Goal: Transaction & Acquisition: Download file/media

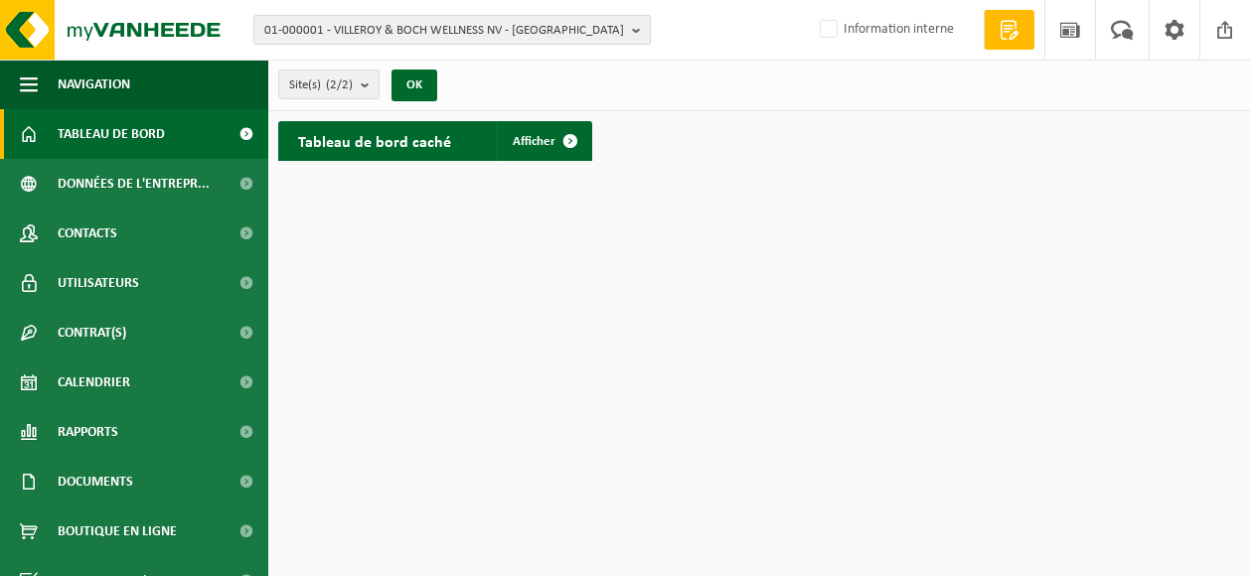
click at [380, 31] on span "01-000001 - VILLEROY & BOCH WELLNESS NV - [GEOGRAPHIC_DATA]" at bounding box center [444, 31] width 360 height 30
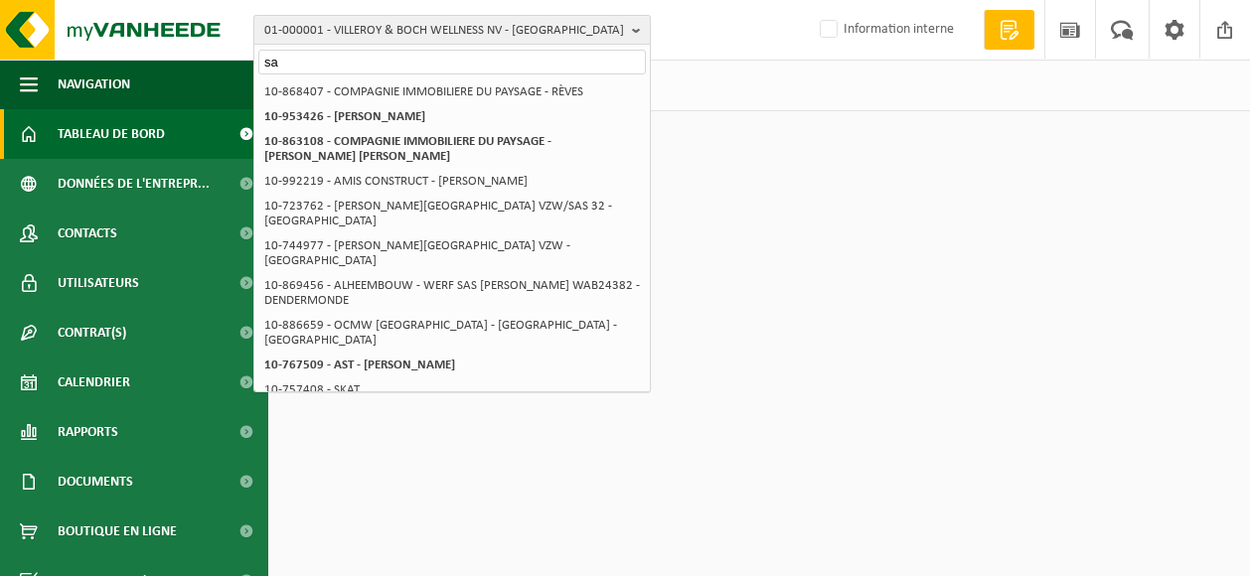
type input "s"
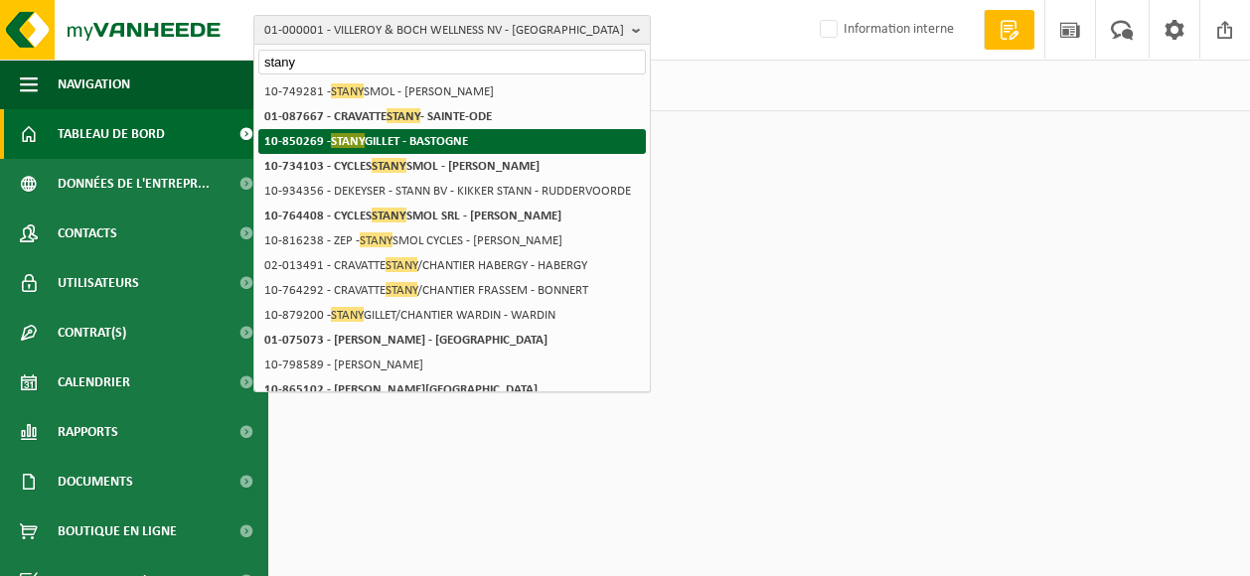
type input "stany"
click at [374, 137] on strong "10-850269 - [PERSON_NAME] - BASTOGNE" at bounding box center [366, 140] width 204 height 15
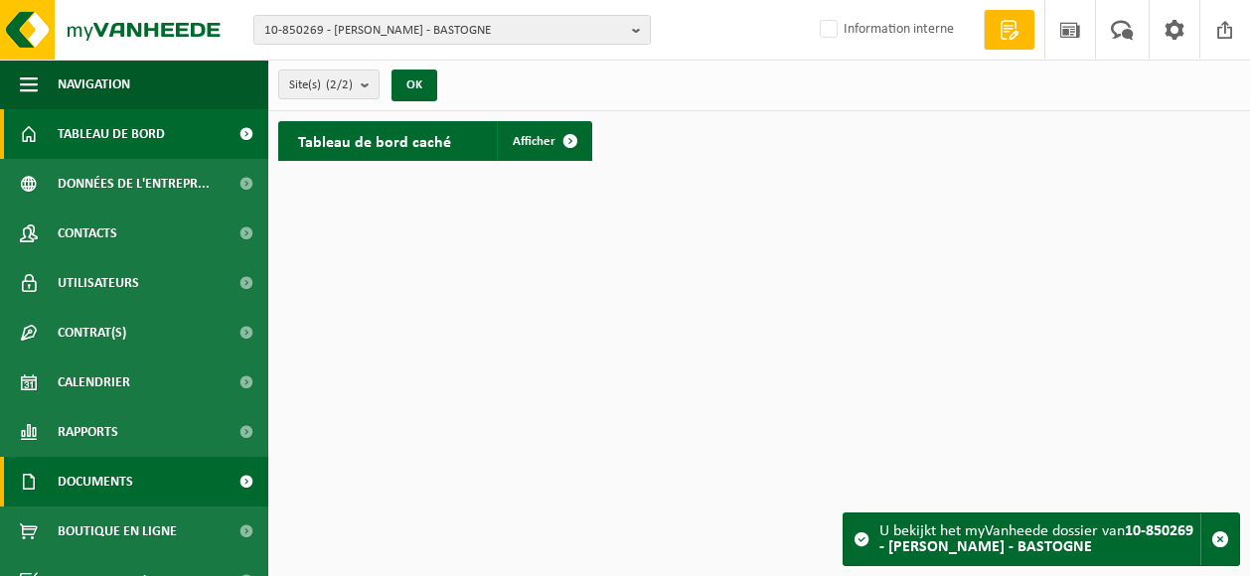
click at [152, 474] on link "Documents" at bounding box center [134, 482] width 268 height 50
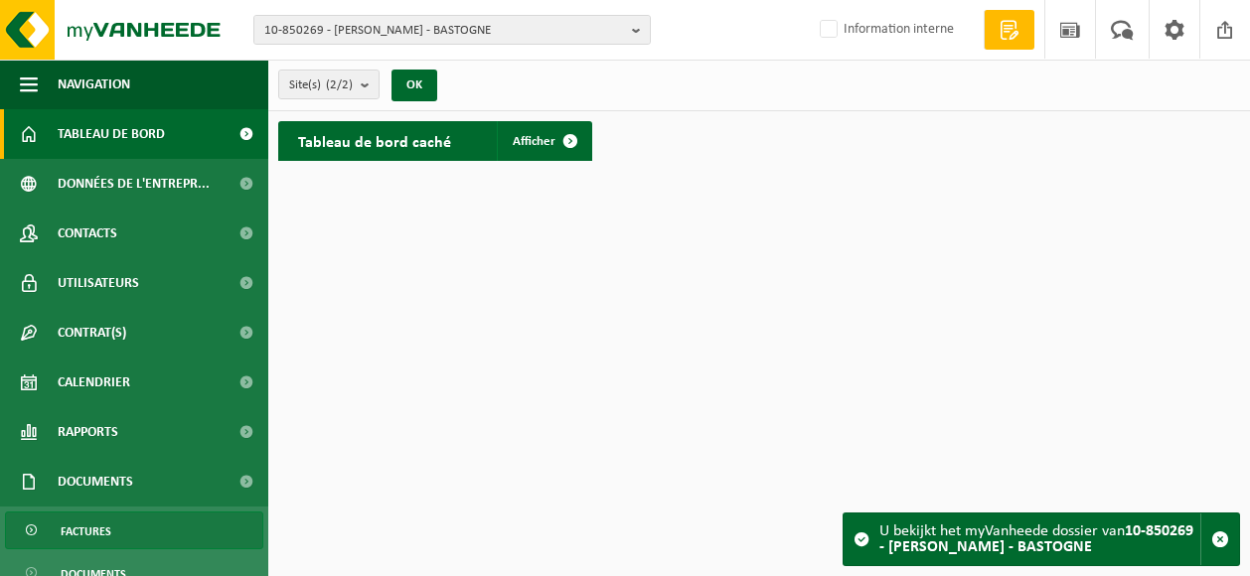
click at [152, 532] on link "Factures" at bounding box center [134, 531] width 258 height 38
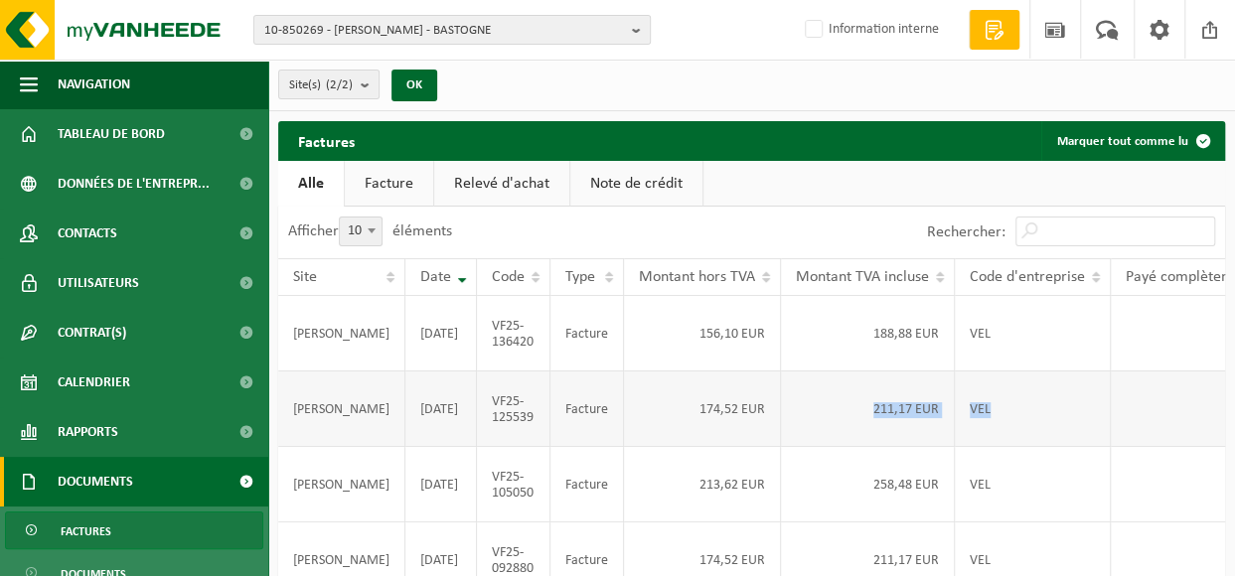
drag, startPoint x: 1128, startPoint y: 442, endPoint x: 765, endPoint y: 398, distance: 365.5
click at [765, 398] on tr "STANY GILLET 2025-08-31 VF25-125539 Facture 174,52 EUR 211,17 EUR VEL Télécharg…" at bounding box center [849, 410] width 1142 height 76
click at [781, 397] on td "211,17 EUR" at bounding box center [868, 410] width 174 height 76
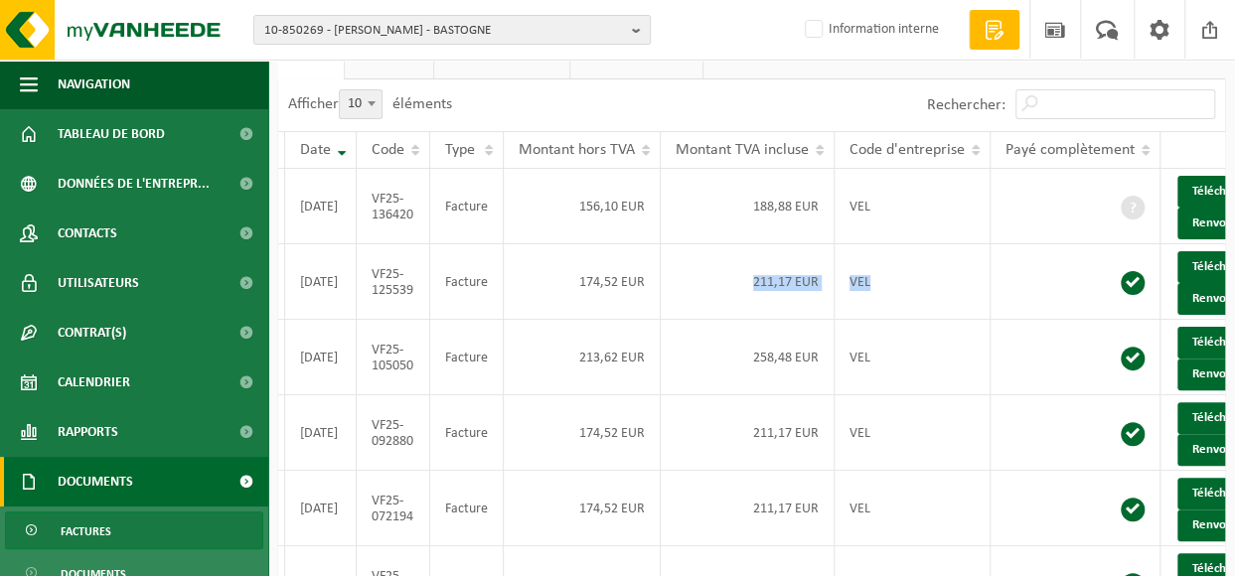
scroll to position [126, 0]
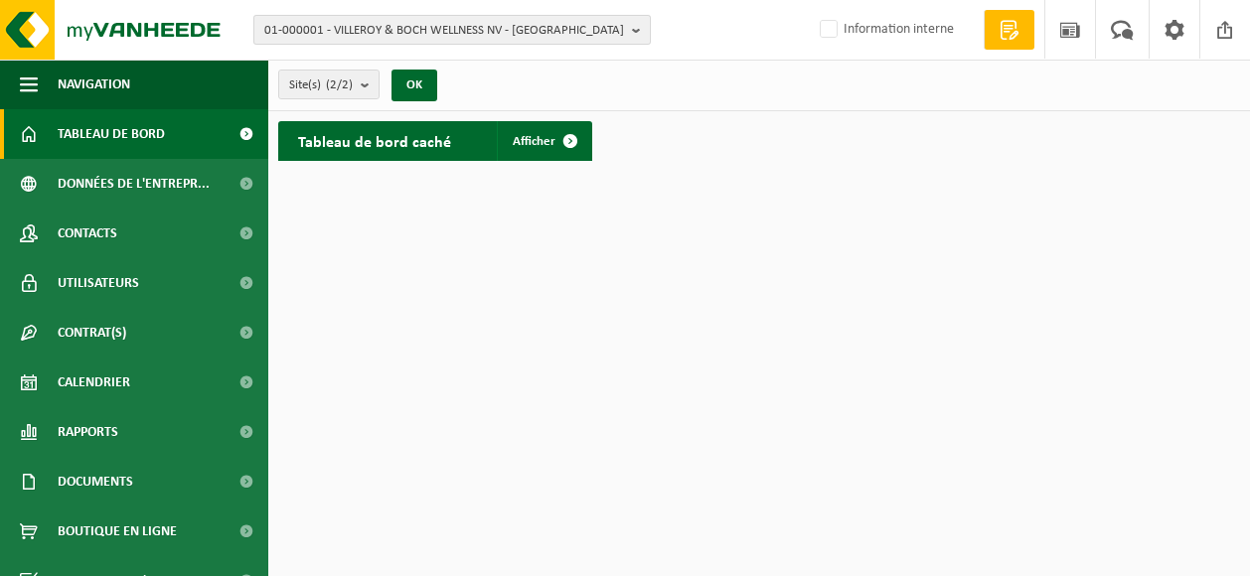
click at [444, 31] on span "01-000001 - VILLEROY & BOCH WELLNESS NV - [GEOGRAPHIC_DATA]" at bounding box center [444, 31] width 360 height 30
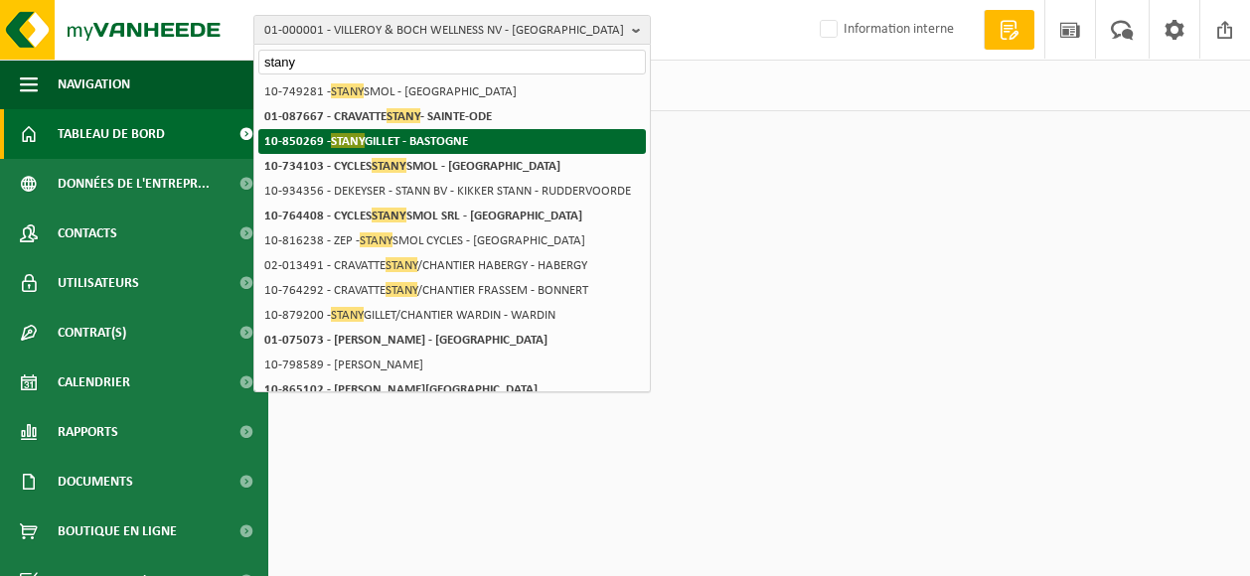
type input "stany"
click at [419, 138] on strong "10-850269 - STANY GILLET - BASTOGNE" at bounding box center [366, 140] width 204 height 15
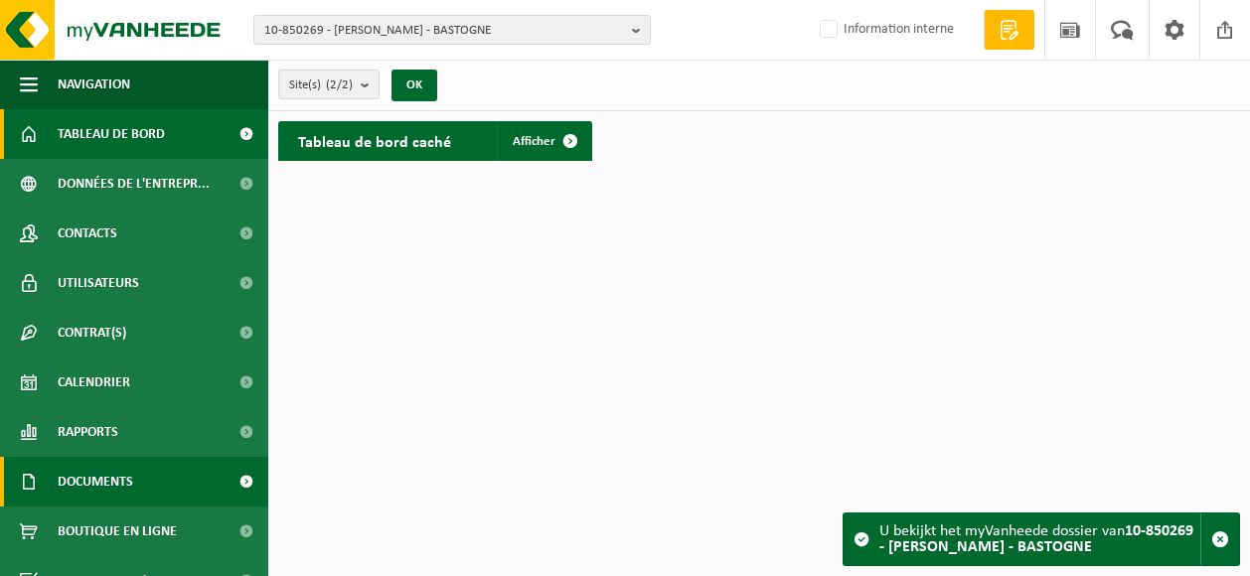
click at [129, 472] on span "Documents" at bounding box center [96, 482] width 76 height 50
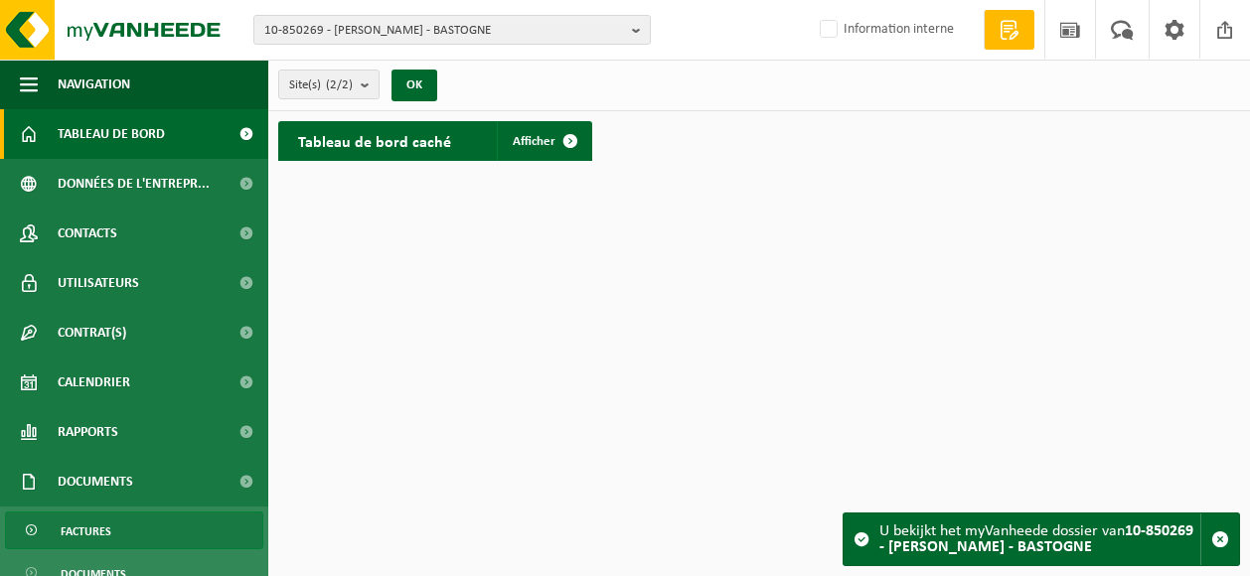
click at [121, 524] on link "Factures" at bounding box center [134, 531] width 258 height 38
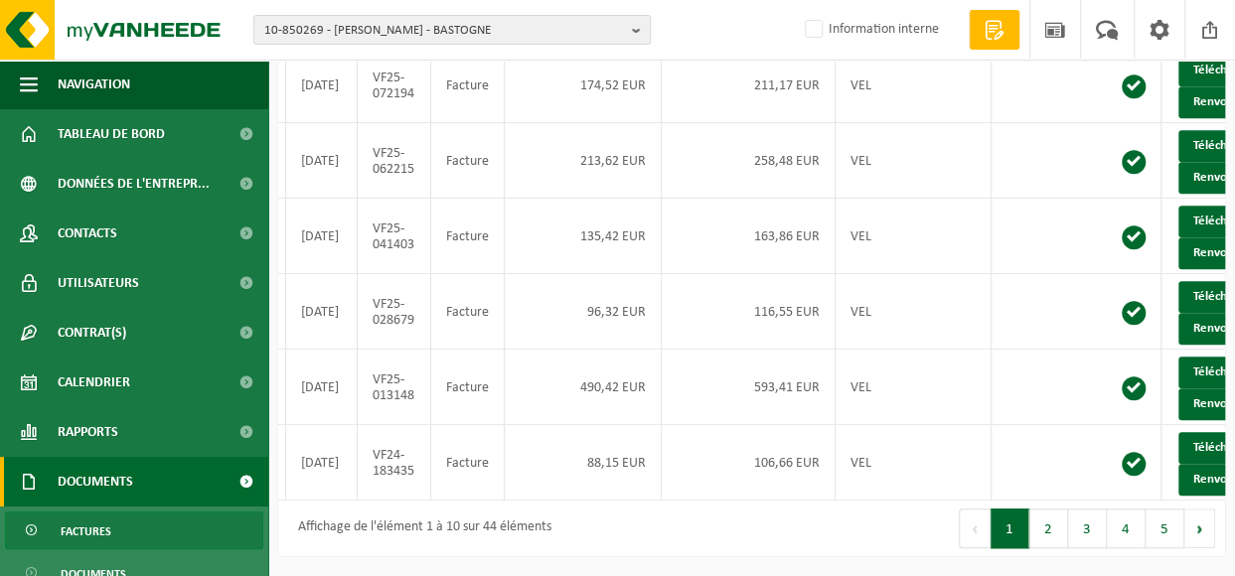
scroll to position [0, 120]
click at [1178, 357] on link "Télécharger" at bounding box center [1230, 373] width 105 height 32
click at [1057, 522] on button "2" at bounding box center [1049, 529] width 39 height 40
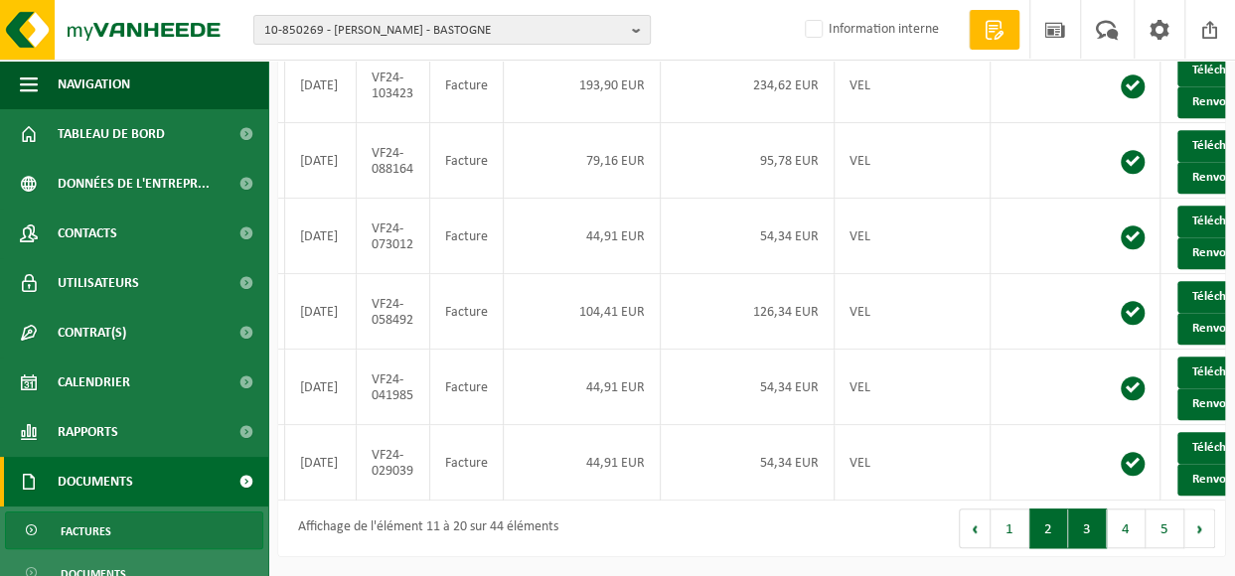
click at [1080, 524] on button "3" at bounding box center [1087, 529] width 39 height 40
click at [1178, 432] on link "Télécharger" at bounding box center [1230, 448] width 105 height 32
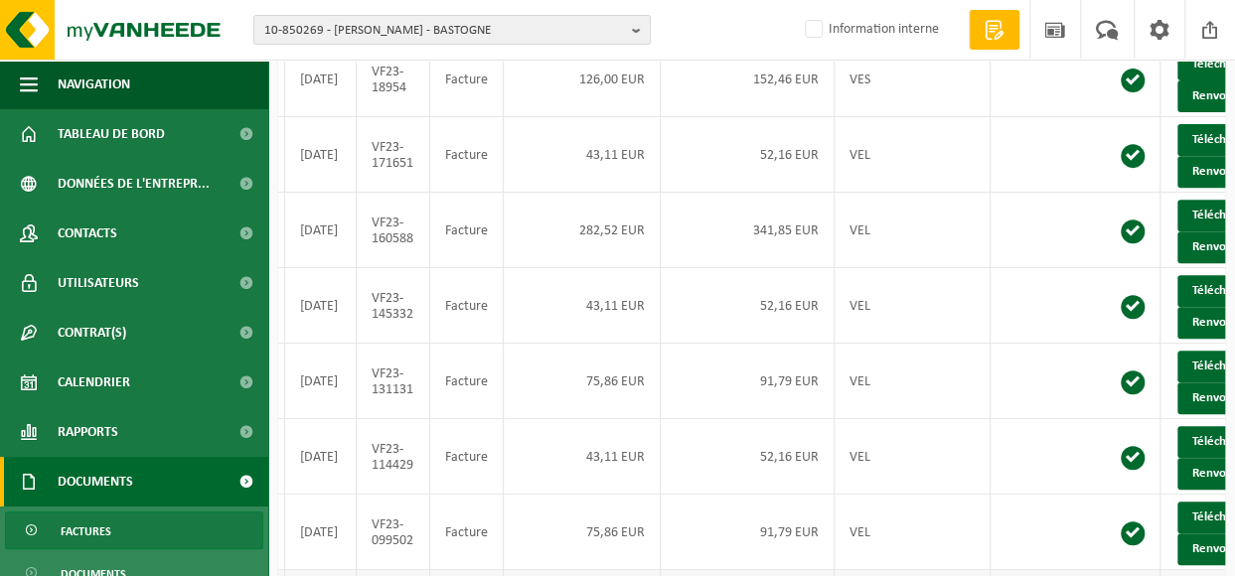
scroll to position [325, 0]
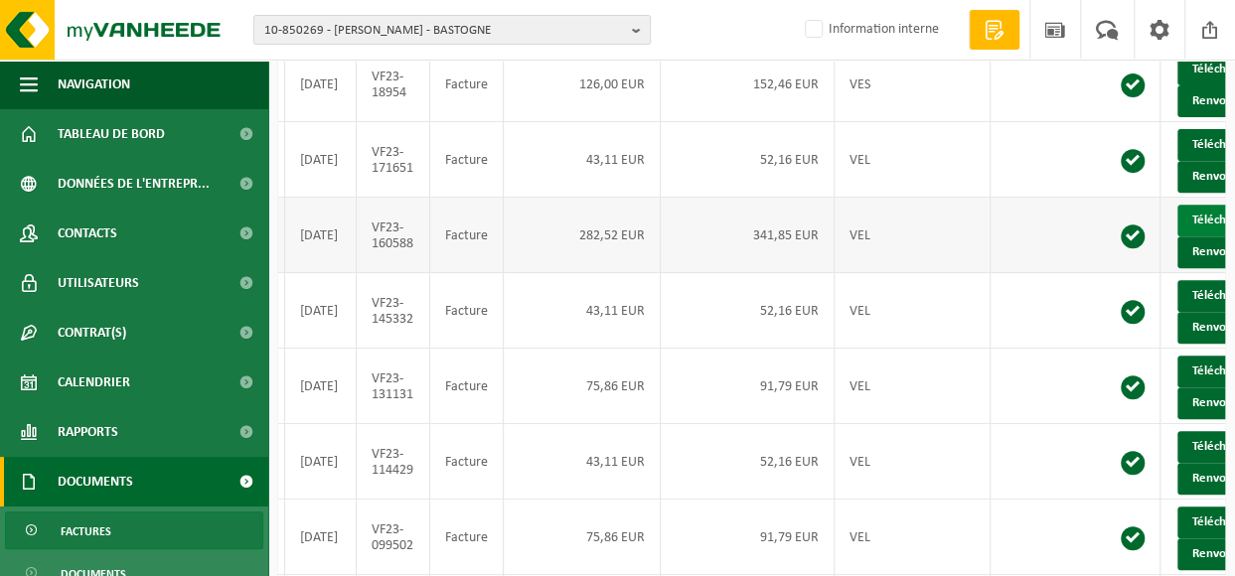
click at [1178, 237] on link "Télécharger" at bounding box center [1230, 221] width 105 height 32
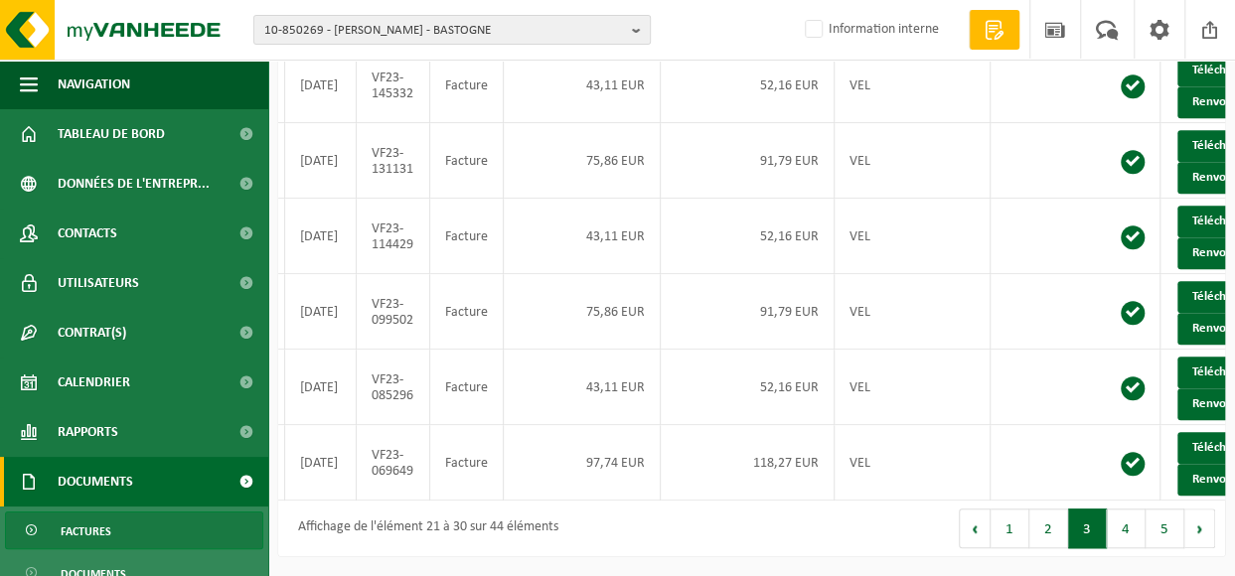
scroll to position [723, 0]
click at [1178, 432] on link "Télécharger" at bounding box center [1230, 448] width 105 height 32
click at [1061, 520] on button "2" at bounding box center [1049, 529] width 39 height 40
click at [1178, 281] on link "Télécharger" at bounding box center [1230, 297] width 105 height 32
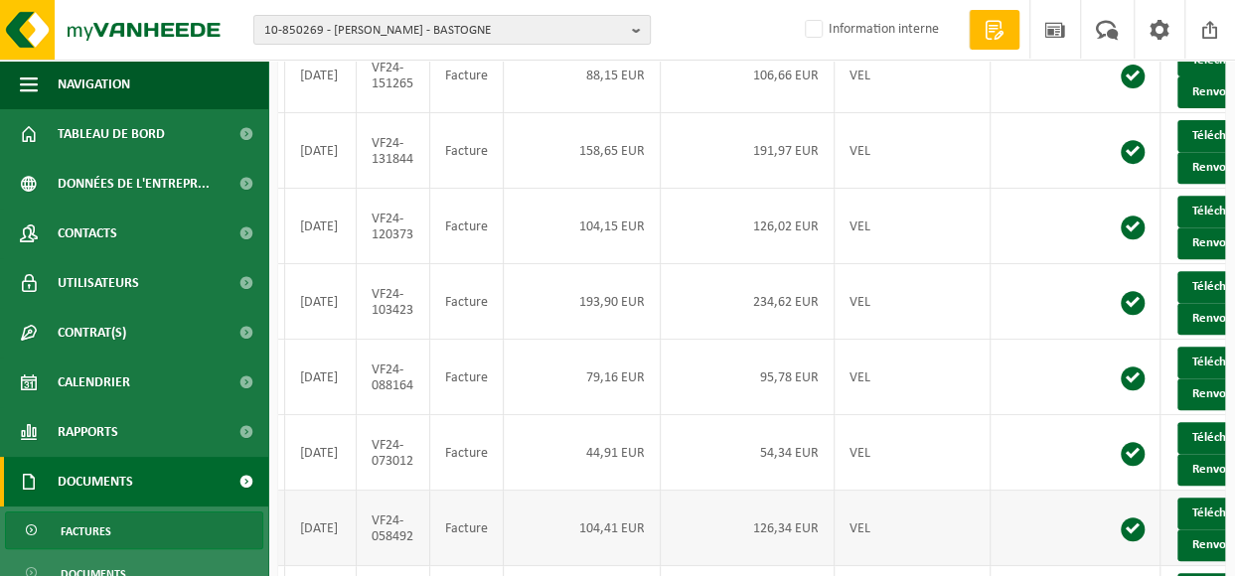
scroll to position [325, 0]
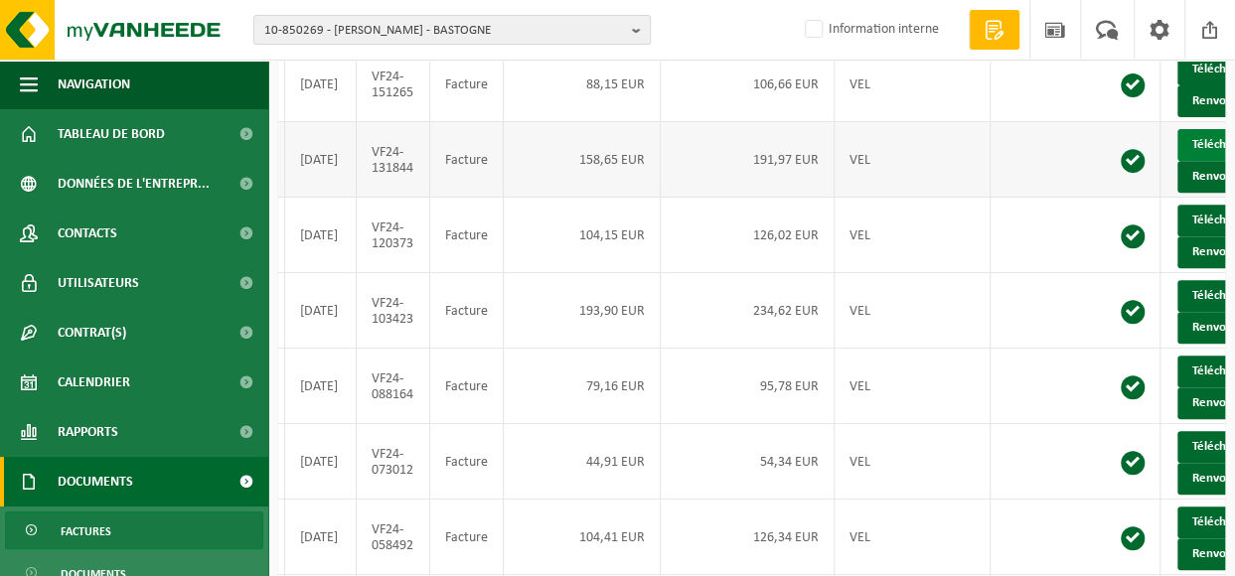
click at [1178, 161] on link "Télécharger" at bounding box center [1230, 145] width 105 height 32
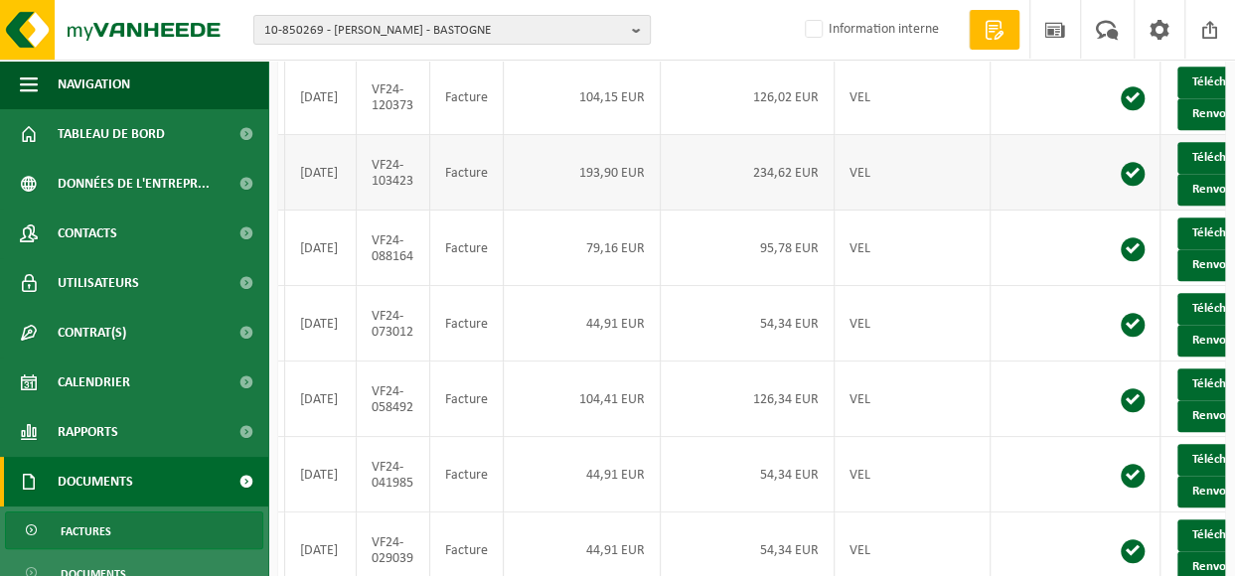
scroll to position [723, 0]
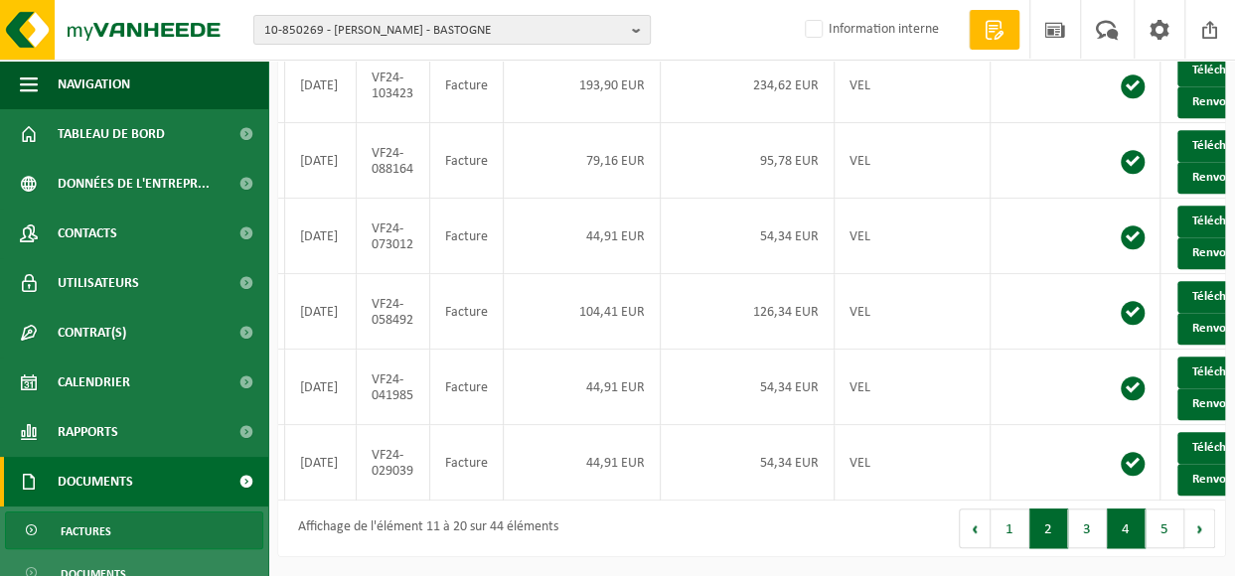
click at [1123, 534] on button "4" at bounding box center [1126, 529] width 39 height 40
click at [1178, 206] on link "Télécharger" at bounding box center [1230, 222] width 105 height 32
click at [688, 123] on td "48,40 EUR" at bounding box center [748, 161] width 174 height 76
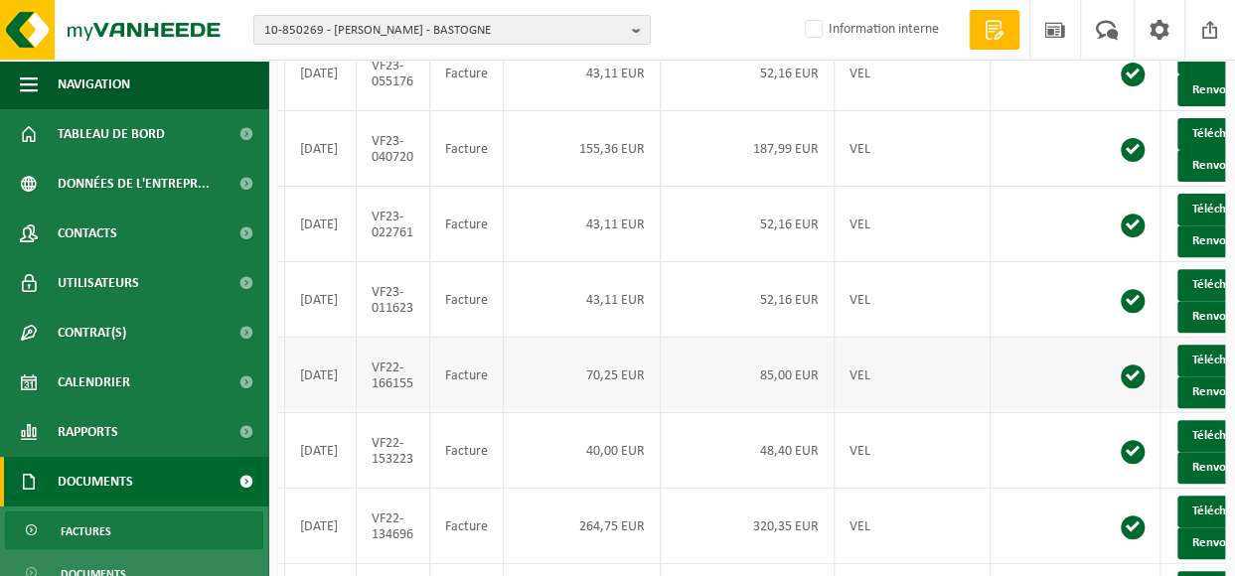
scroll to position [226, 0]
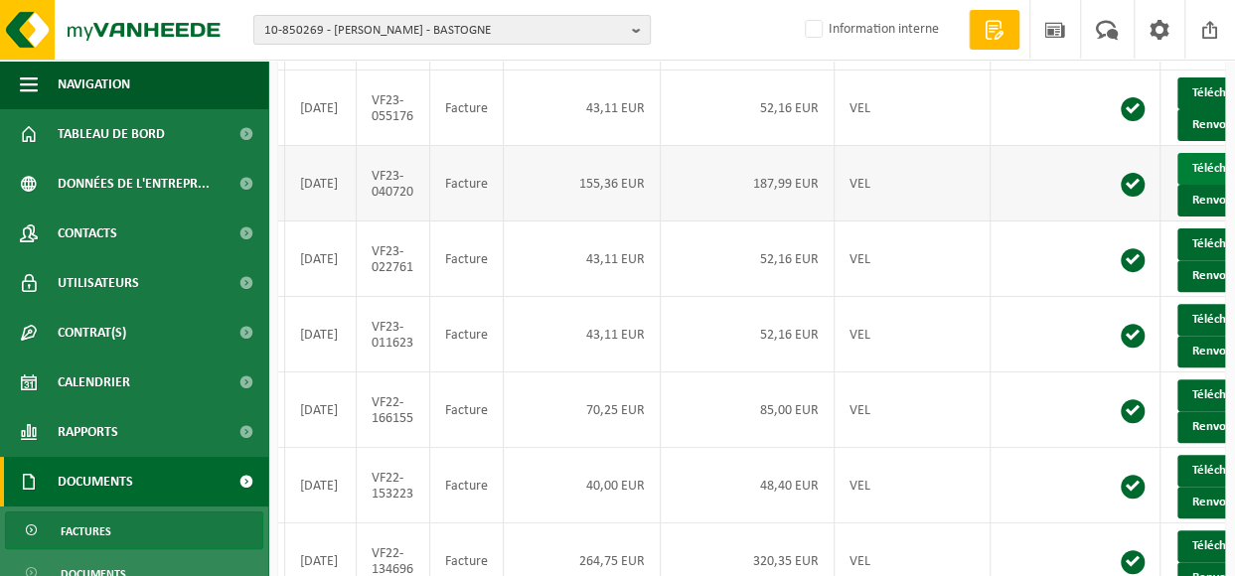
click at [1178, 182] on link "Télécharger" at bounding box center [1230, 169] width 105 height 32
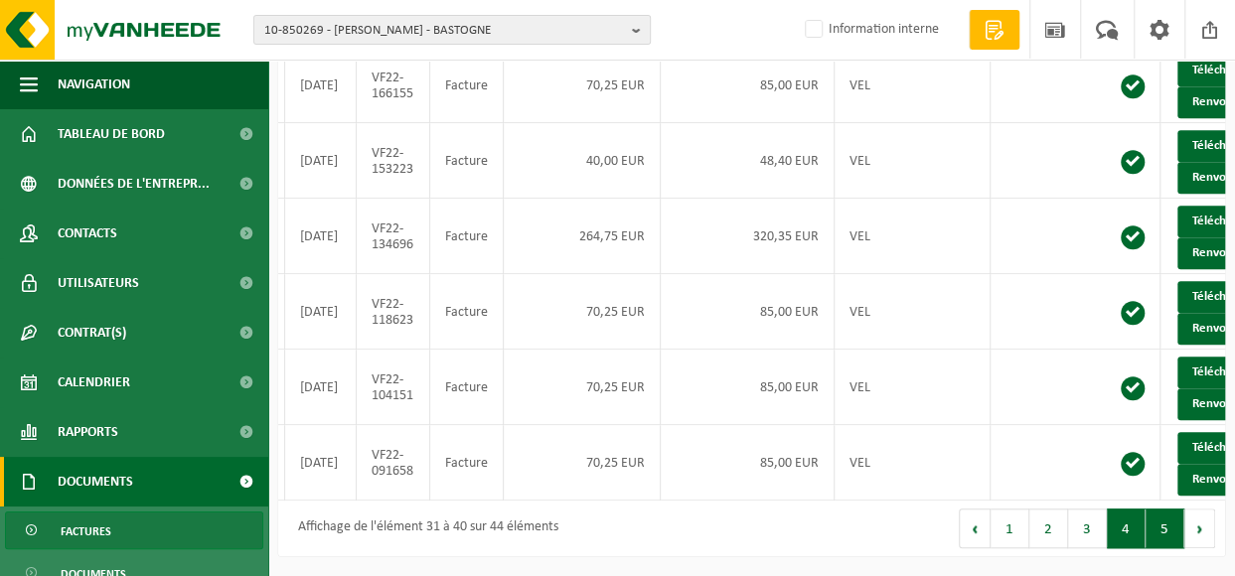
click at [1159, 533] on button "5" at bounding box center [1165, 529] width 39 height 40
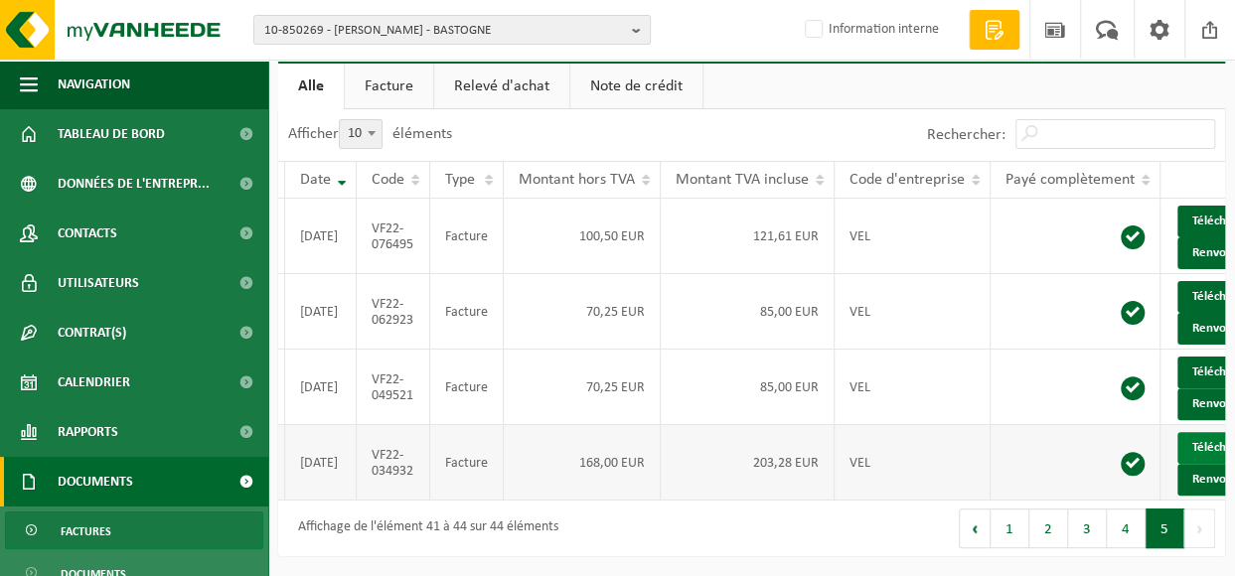
click at [1178, 432] on link "Télécharger" at bounding box center [1230, 448] width 105 height 32
click at [1048, 528] on button "2" at bounding box center [1049, 529] width 39 height 40
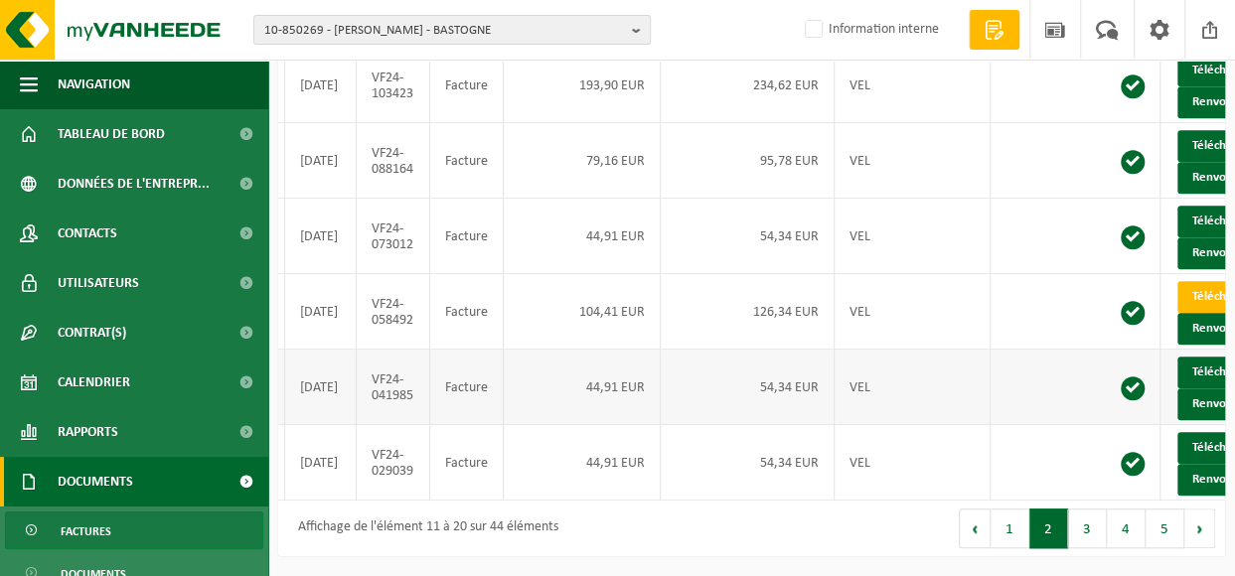
scroll to position [325, 0]
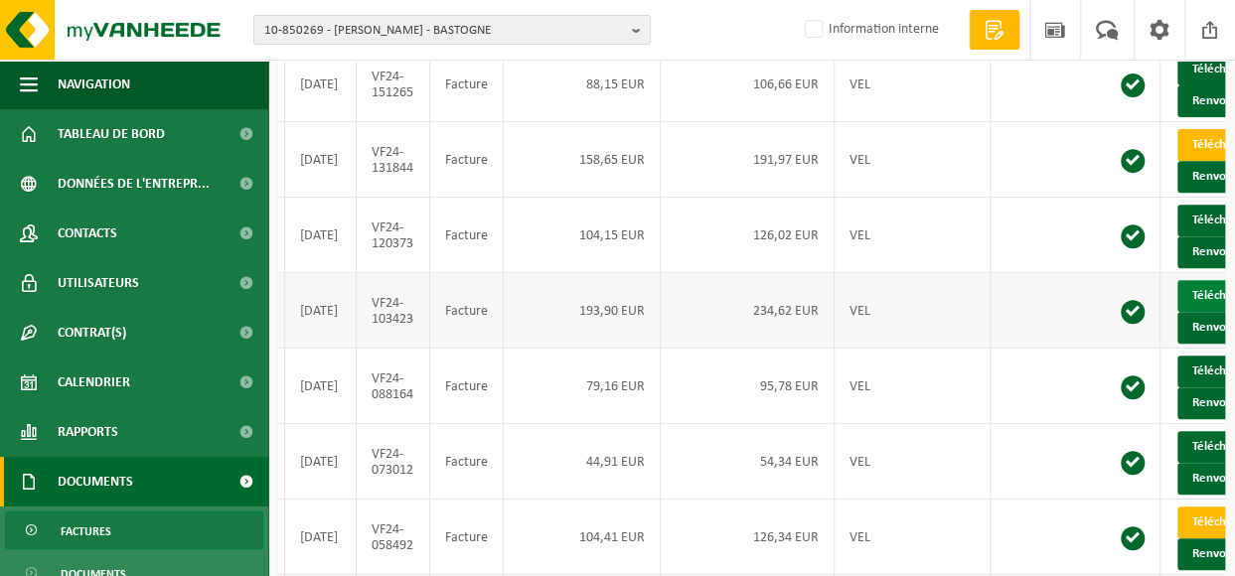
click at [1178, 312] on link "Télécharger" at bounding box center [1230, 296] width 105 height 32
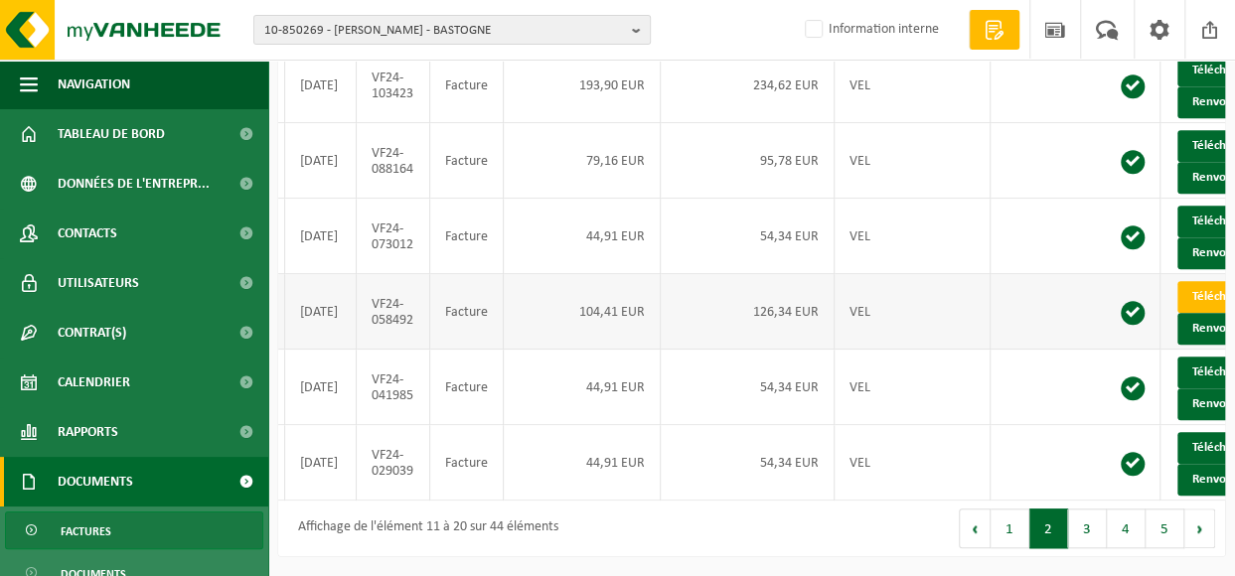
scroll to position [723, 0]
click at [1083, 530] on button "3" at bounding box center [1087, 529] width 39 height 40
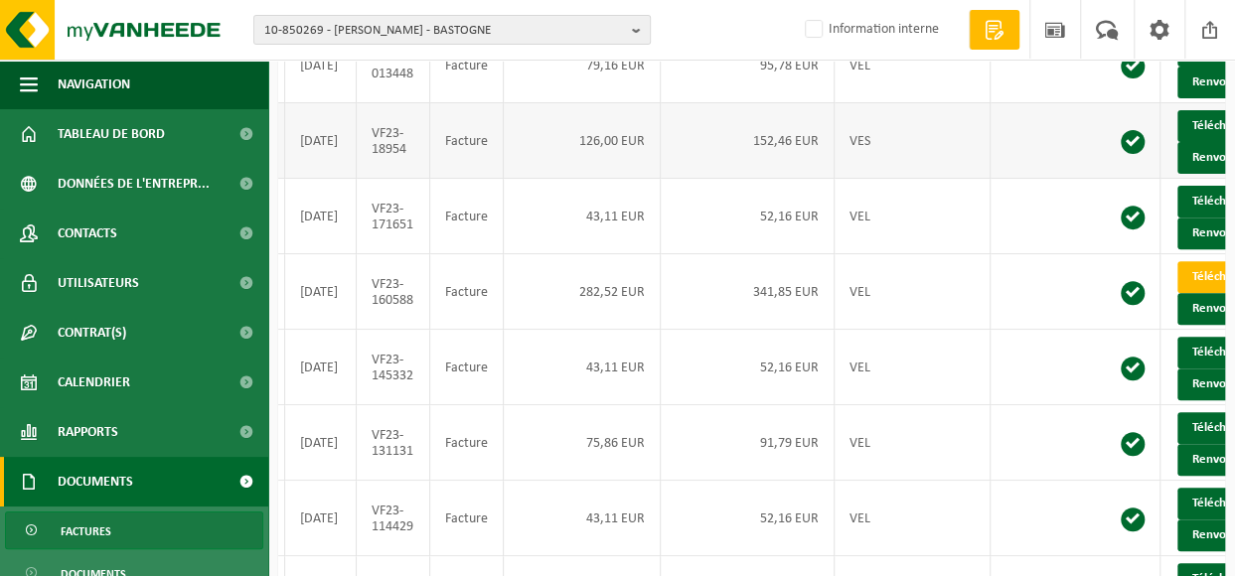
scroll to position [226, 0]
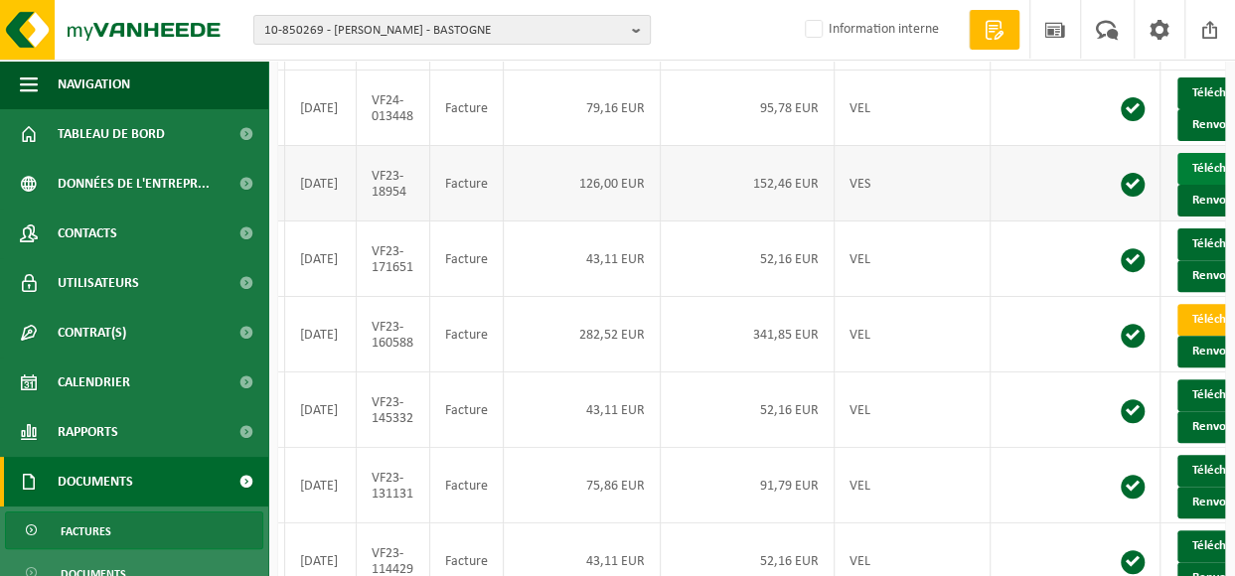
click at [1178, 176] on link "Télécharger" at bounding box center [1230, 169] width 105 height 32
